Goal: Information Seeking & Learning: Learn about a topic

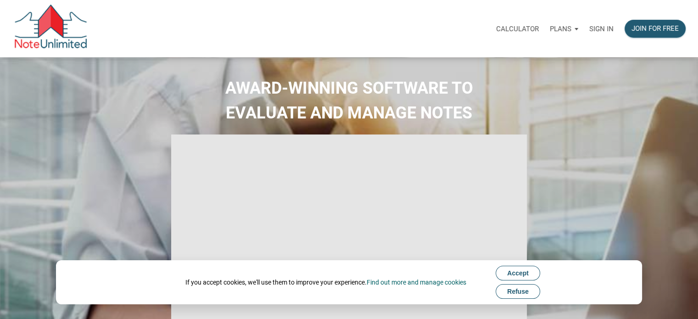
click at [600, 33] on div "Sign in" at bounding box center [601, 28] width 35 height 29
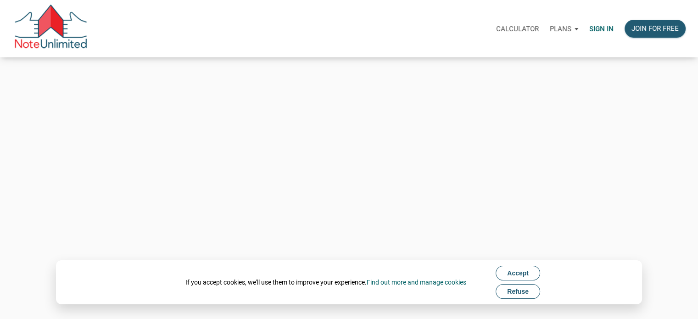
type input "Keith@benchmark-tax.com"
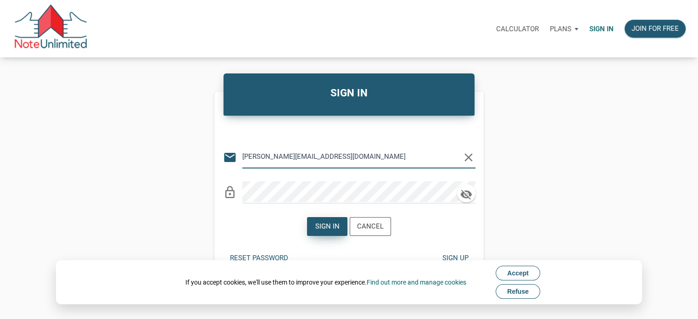
click at [330, 228] on div "Sign in" at bounding box center [327, 226] width 24 height 11
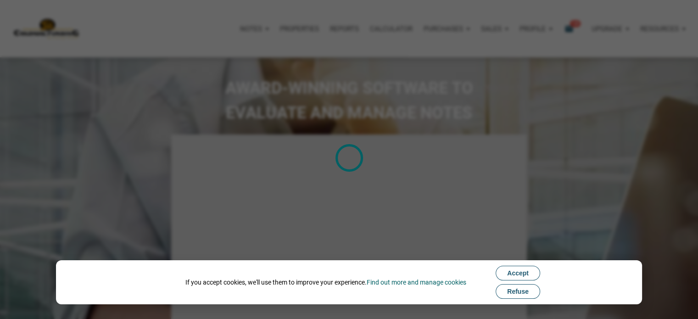
type input "Introduction to new features"
select select
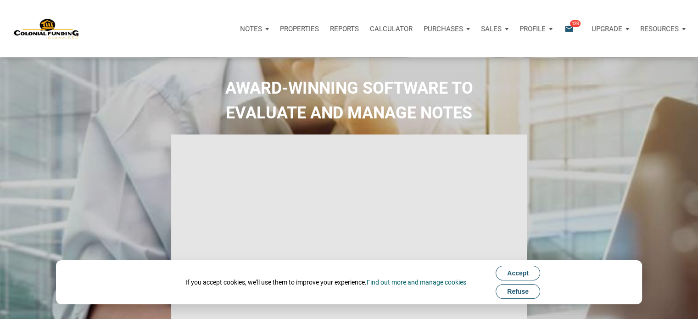
click at [513, 295] on span "Refuse" at bounding box center [518, 291] width 22 height 7
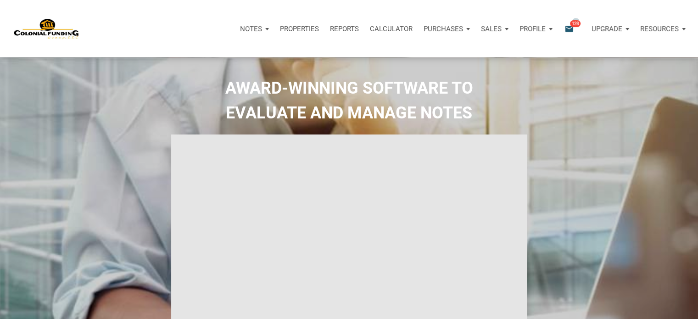
click at [576, 22] on span "128" at bounding box center [575, 23] width 11 height 7
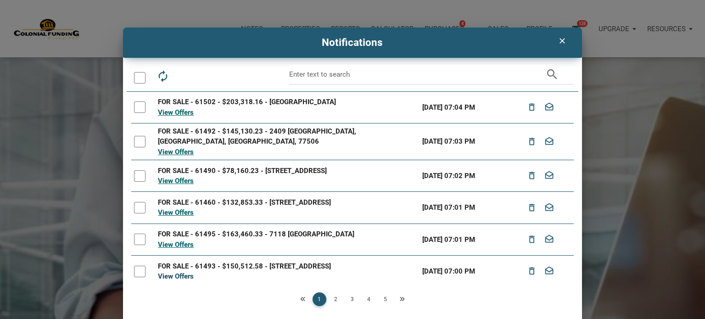
click at [177, 279] on link "View Offers" at bounding box center [176, 276] width 36 height 8
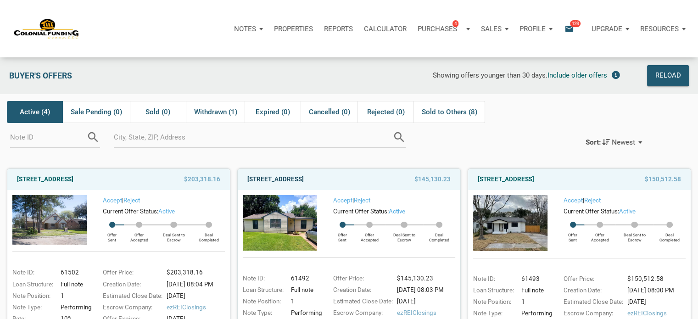
click at [304, 178] on link "2409 Morningside, Pasadena, TX, 77506" at bounding box center [275, 179] width 56 height 11
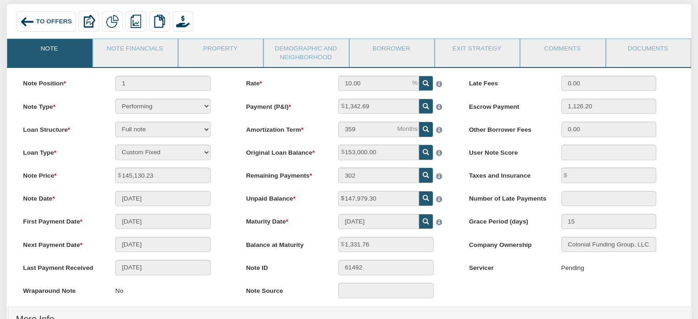
scroll to position [85, 0]
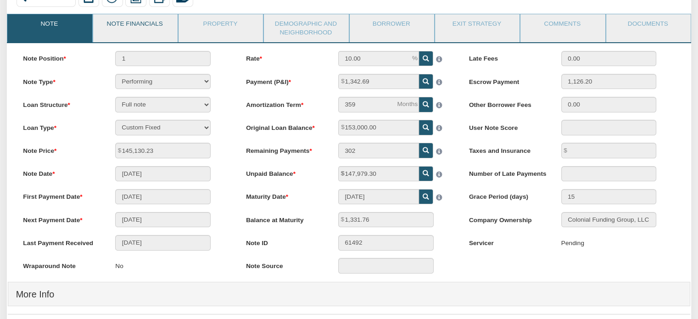
click at [148, 26] on link "Note Financials" at bounding box center [135, 25] width 84 height 23
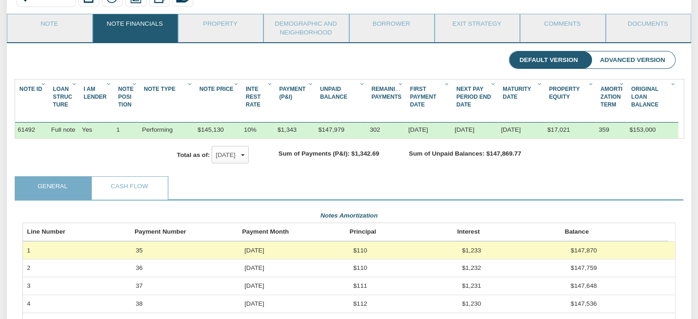
scroll to position [164, 653]
click at [41, 28] on link "Note" at bounding box center [49, 25] width 84 height 23
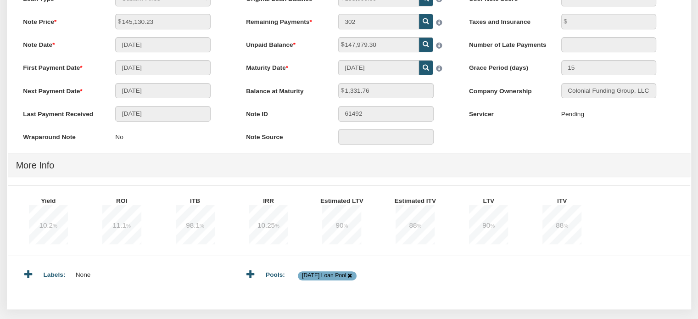
scroll to position [226, 0]
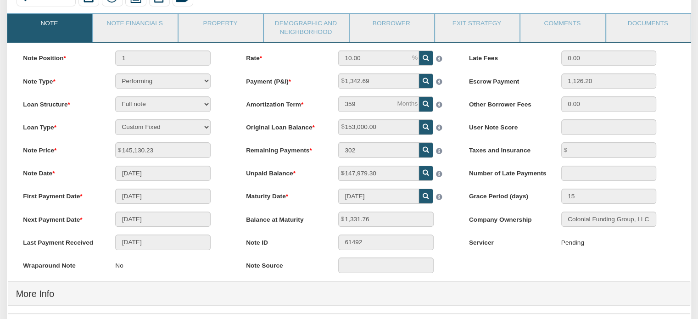
scroll to position [104, 0]
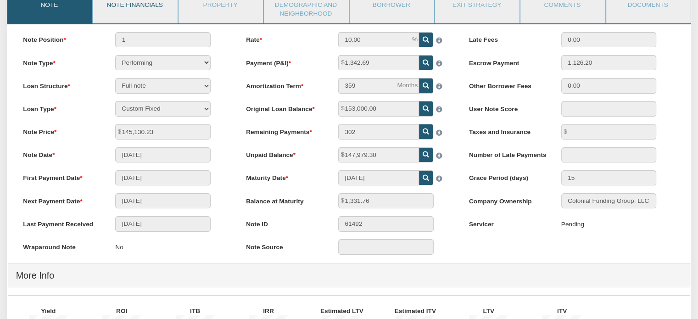
click at [149, 7] on link "Note Financials" at bounding box center [135, 6] width 84 height 23
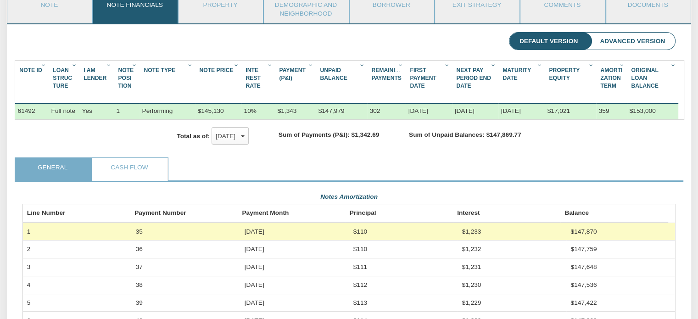
scroll to position [164, 653]
click at [638, 5] on link "Documents" at bounding box center [648, 6] width 84 height 23
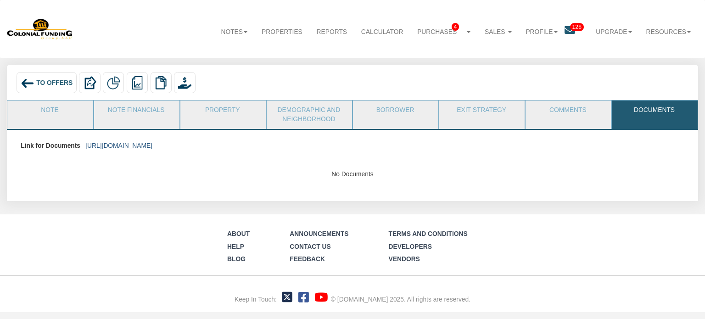
click at [152, 142] on link "[URL][DOMAIN_NAME]" at bounding box center [118, 145] width 67 height 7
click at [129, 108] on link "Note Financials" at bounding box center [136, 112] width 84 height 23
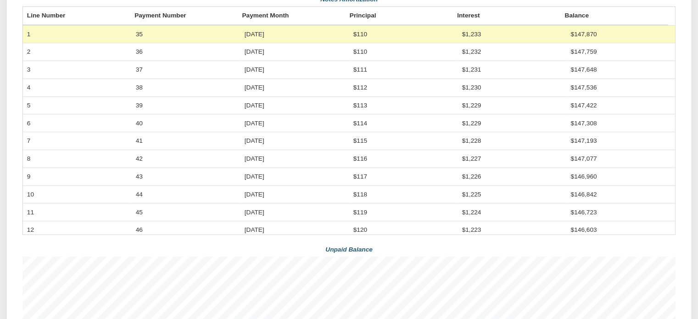
scroll to position [306, 0]
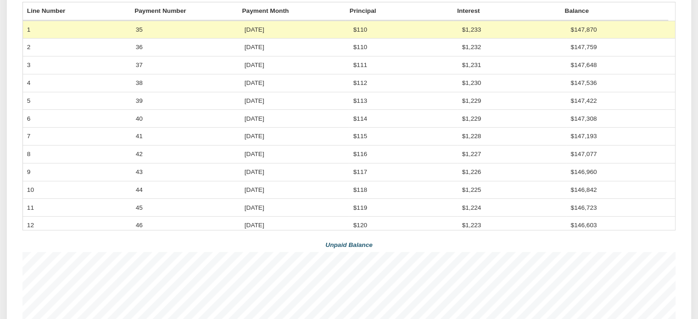
click at [0, 42] on div "To Offers Delete with property Delete only note Redeeming and Non-Redeeming Sum…" at bounding box center [349, 260] width 698 height 1002
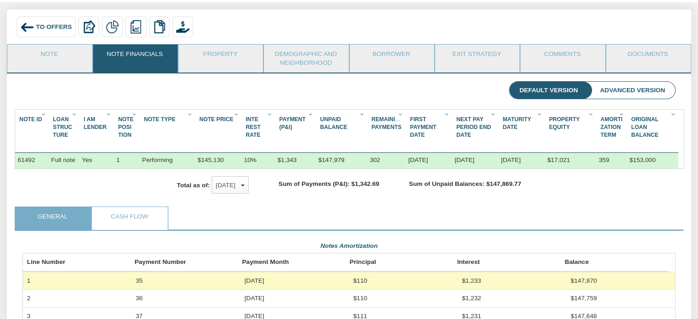
scroll to position [37, 0]
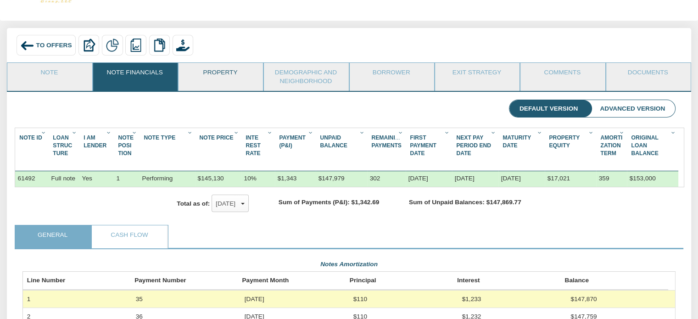
click at [223, 70] on link "Property" at bounding box center [221, 74] width 84 height 23
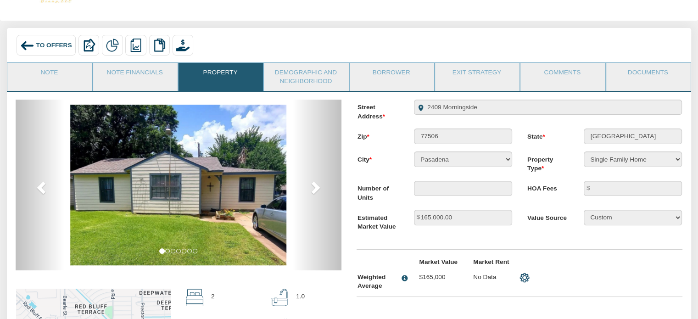
click at [215, 159] on img at bounding box center [178, 185] width 216 height 161
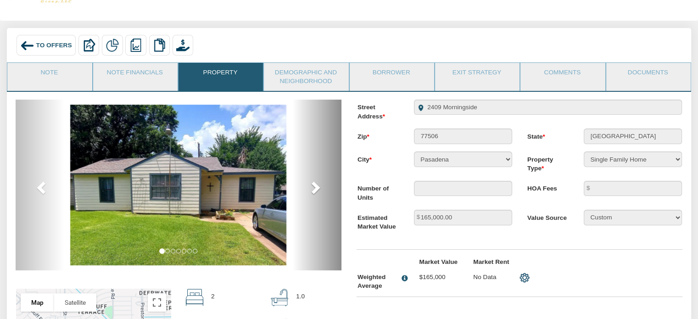
click at [318, 184] on span at bounding box center [315, 187] width 14 height 14
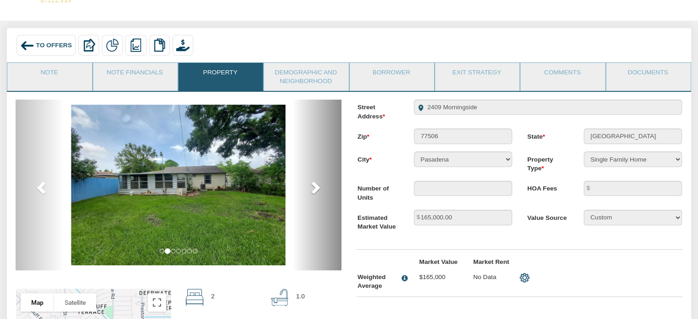
click at [318, 184] on span at bounding box center [315, 187] width 14 height 14
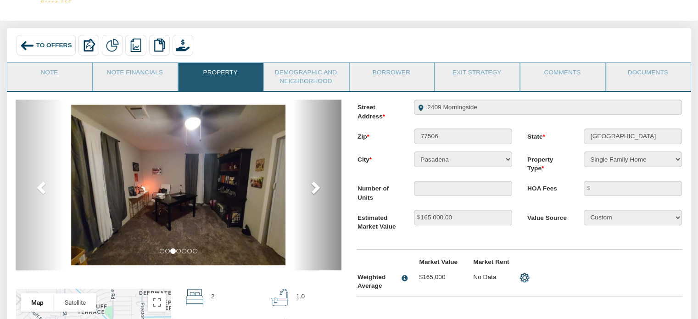
click at [318, 184] on span at bounding box center [315, 187] width 14 height 14
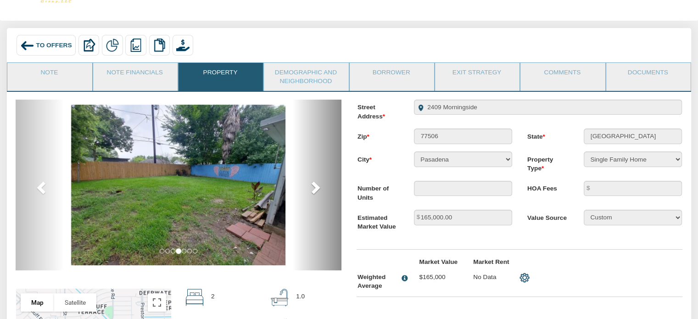
click at [318, 184] on span at bounding box center [315, 187] width 14 height 14
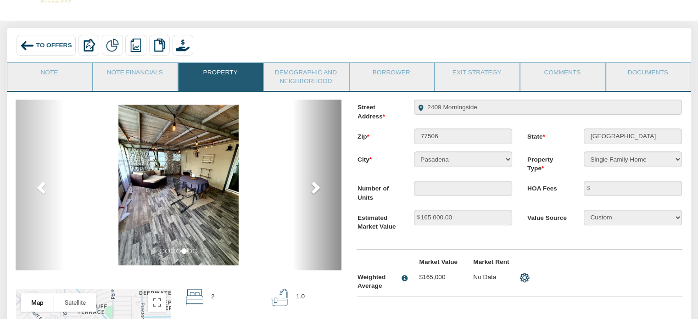
click at [318, 184] on span at bounding box center [315, 187] width 14 height 14
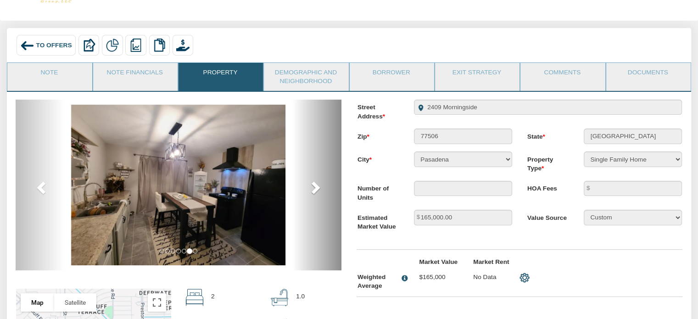
click at [318, 184] on span at bounding box center [315, 187] width 14 height 14
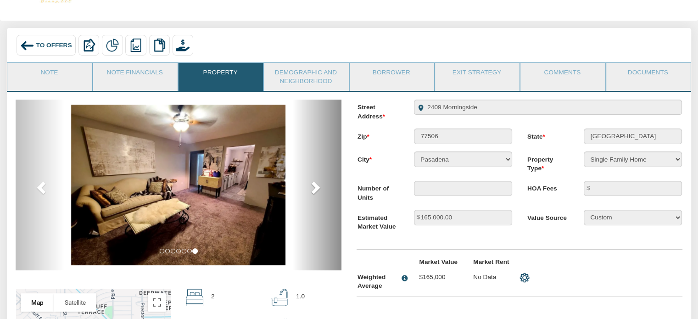
click at [318, 184] on span at bounding box center [315, 187] width 14 height 14
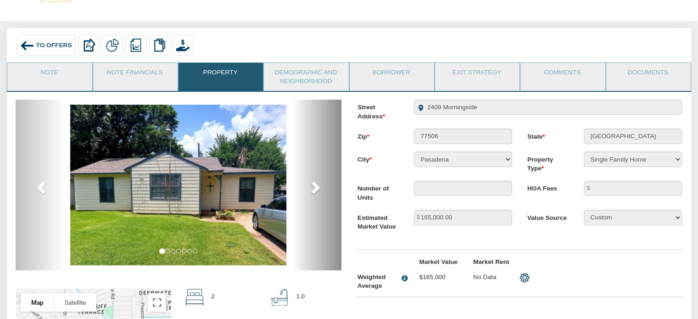
click at [318, 184] on span at bounding box center [315, 187] width 14 height 14
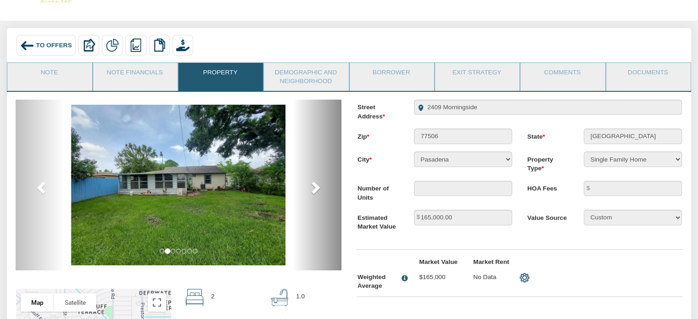
click at [318, 184] on span at bounding box center [315, 187] width 14 height 14
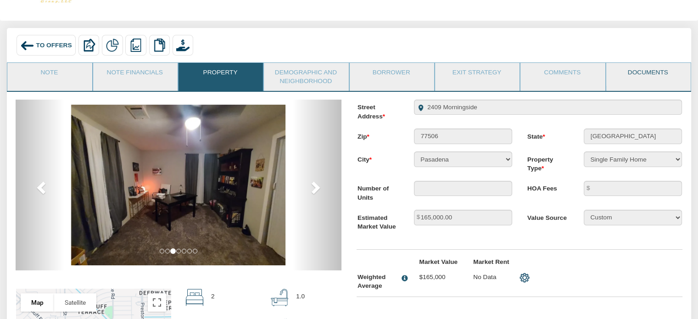
click at [644, 71] on link "Documents" at bounding box center [648, 74] width 84 height 23
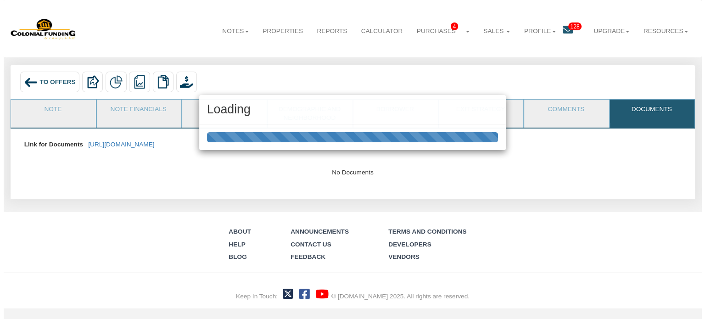
scroll to position [0, 0]
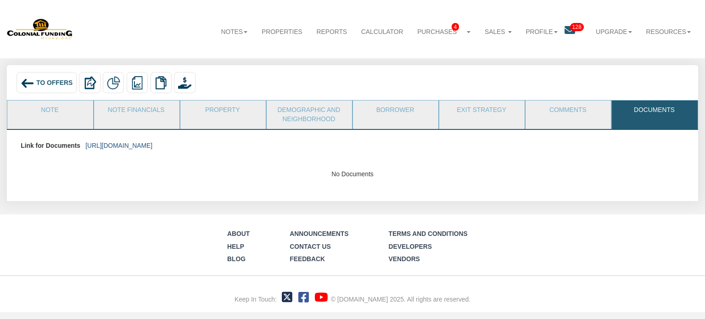
click at [152, 143] on link "[URL][DOMAIN_NAME]" at bounding box center [118, 145] width 67 height 7
